Goal: Complete application form

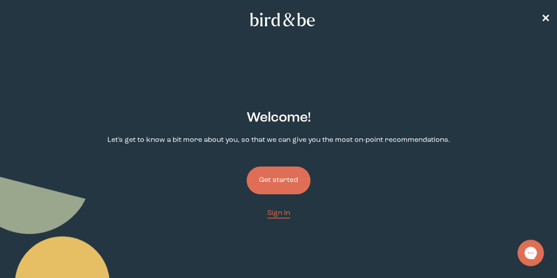
scroll to position [17, 0]
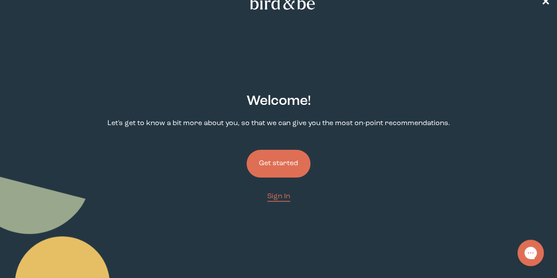
click at [288, 150] on button "Get started" at bounding box center [279, 164] width 64 height 28
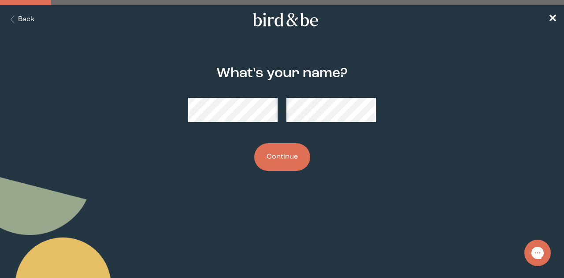
click at [254, 143] on button "Continue" at bounding box center [282, 157] width 56 height 28
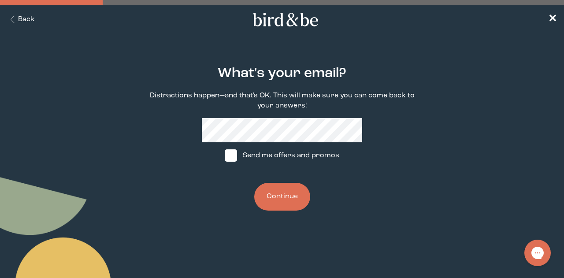
click at [285, 196] on button "Continue" at bounding box center [282, 197] width 56 height 28
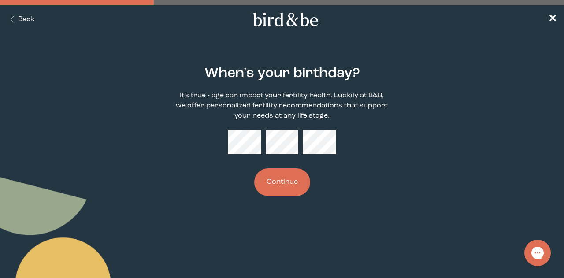
click at [292, 190] on button "Continue" at bounding box center [282, 182] width 56 height 28
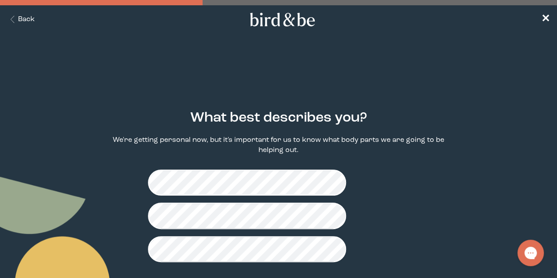
scroll to position [10, 0]
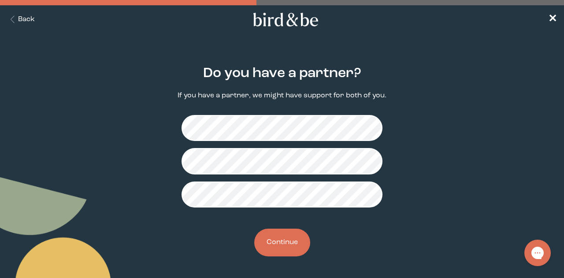
click at [299, 237] on button "Continue" at bounding box center [282, 243] width 56 height 28
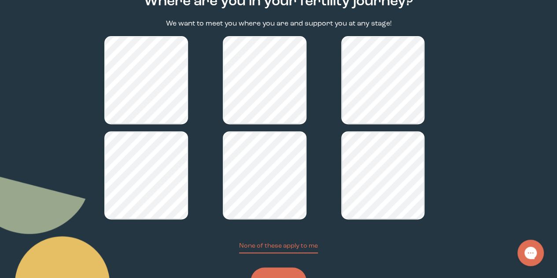
scroll to position [130, 0]
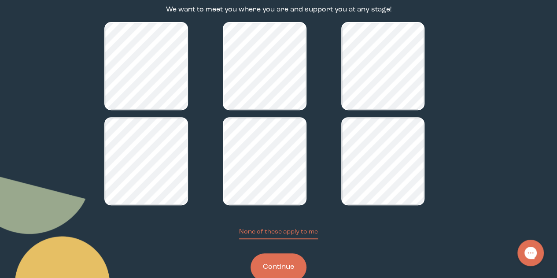
click at [290, 253] on button "Continue" at bounding box center [279, 267] width 56 height 28
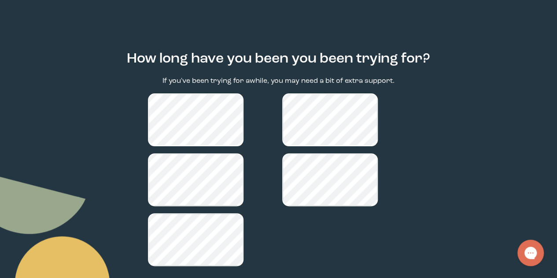
scroll to position [86, 0]
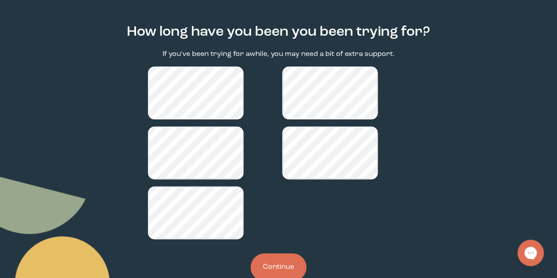
click at [298, 253] on button "Continue" at bounding box center [279, 267] width 56 height 28
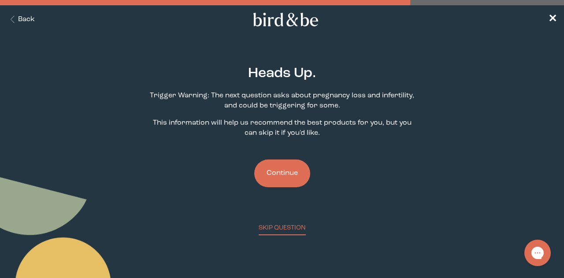
click at [281, 174] on button "Continue" at bounding box center [282, 173] width 56 height 28
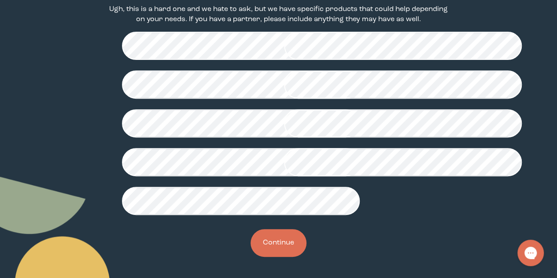
scroll to position [272, 0]
click at [274, 244] on button "Continue" at bounding box center [279, 243] width 56 height 28
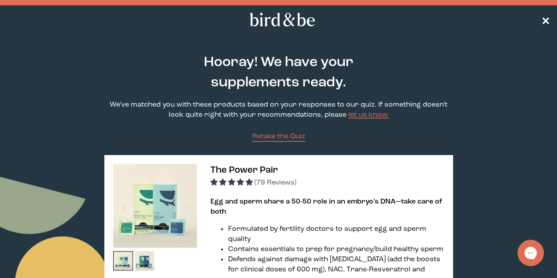
click at [547, 20] on span "✕" at bounding box center [545, 20] width 9 height 11
